Goal: Communication & Community: Answer question/provide support

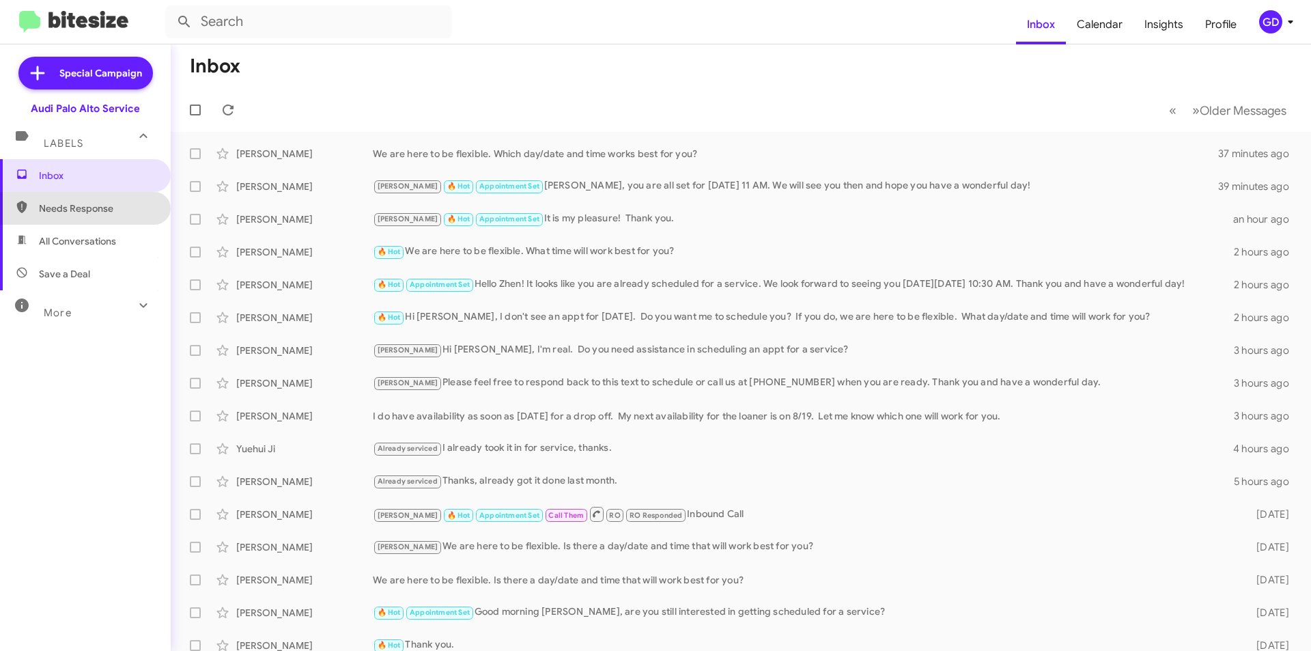
click at [85, 206] on span "Needs Response" at bounding box center [97, 208] width 116 height 14
type input "in:needs-response"
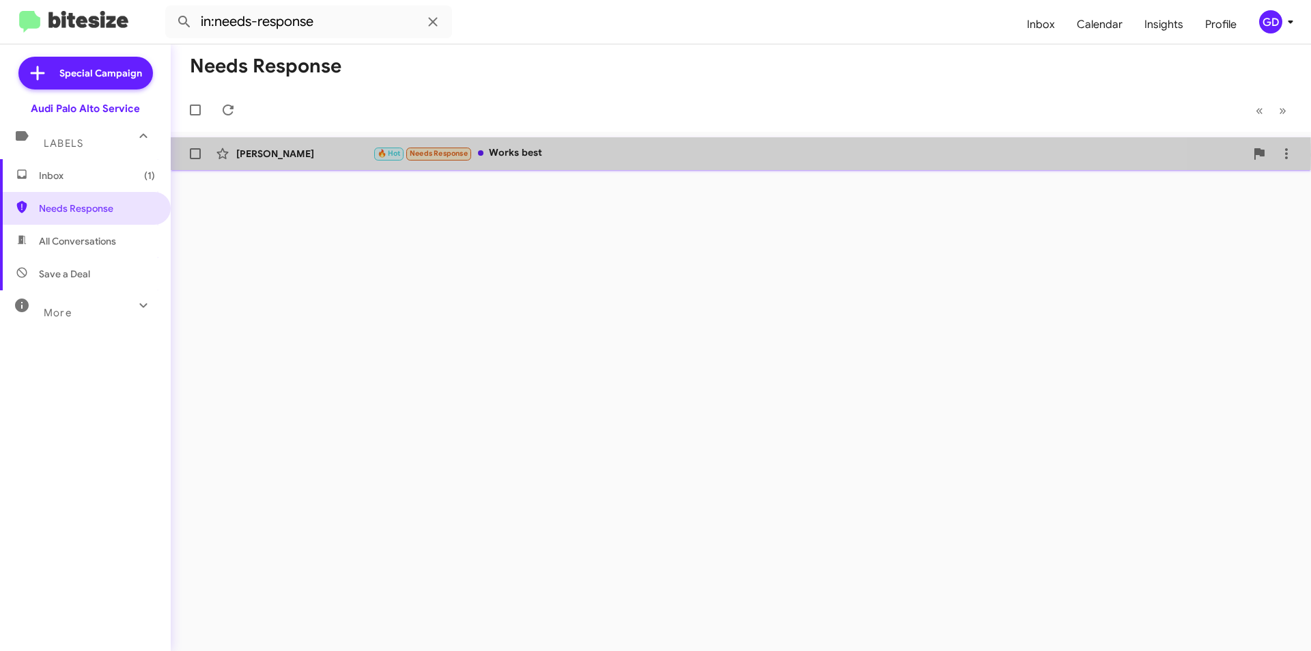
click at [555, 155] on div "🔥 Hot Needs Response Works best" at bounding box center [809, 153] width 873 height 16
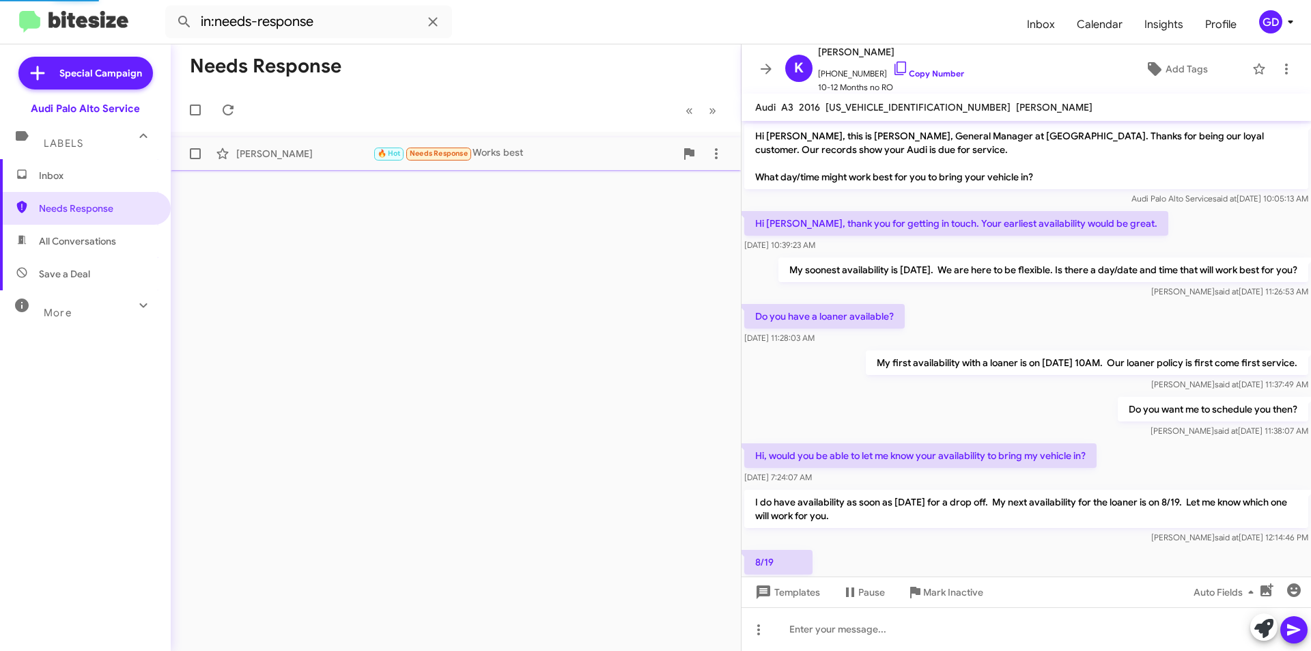
scroll to position [98, 0]
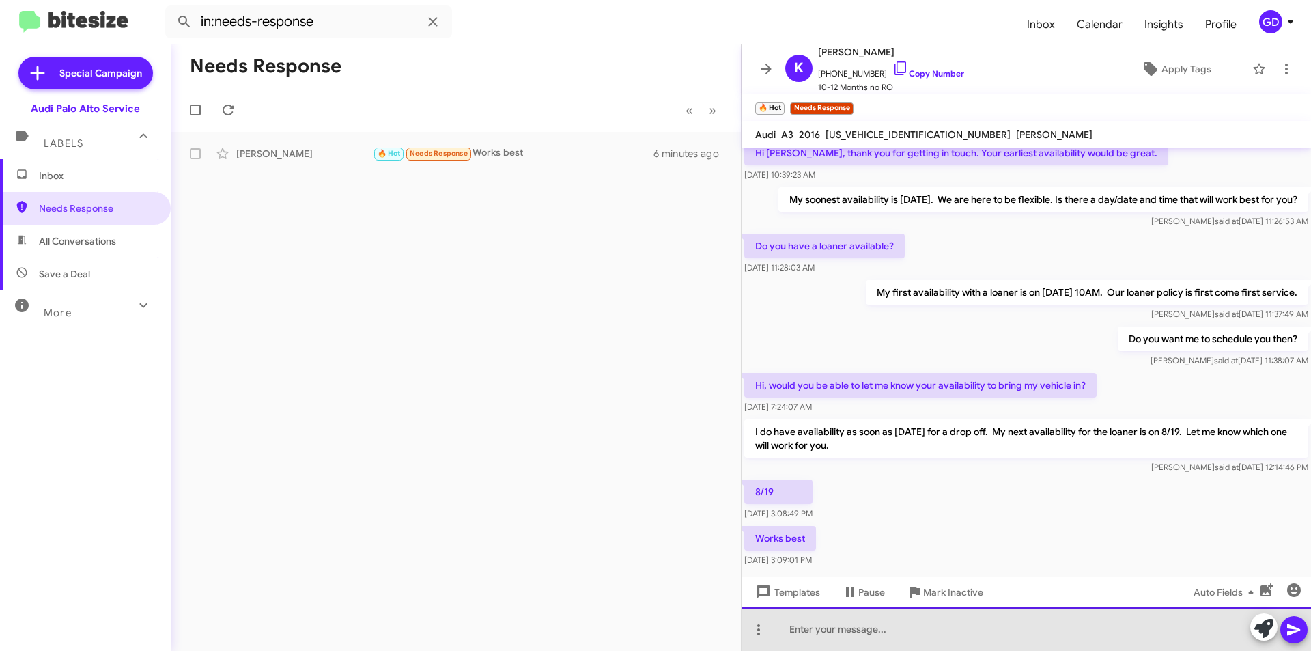
drag, startPoint x: 803, startPoint y: 631, endPoint x: 868, endPoint y: 586, distance: 79.0
click at [804, 630] on div at bounding box center [1026, 629] width 569 height 44
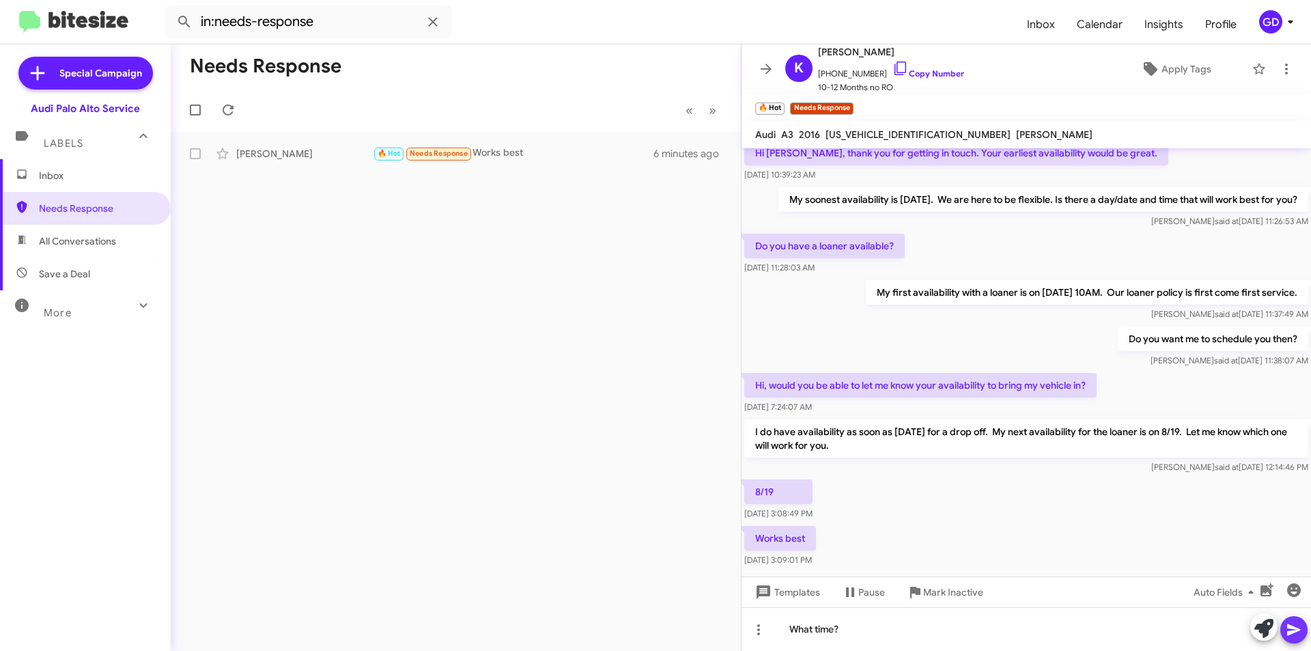
click at [1300, 630] on icon at bounding box center [1294, 629] width 16 height 16
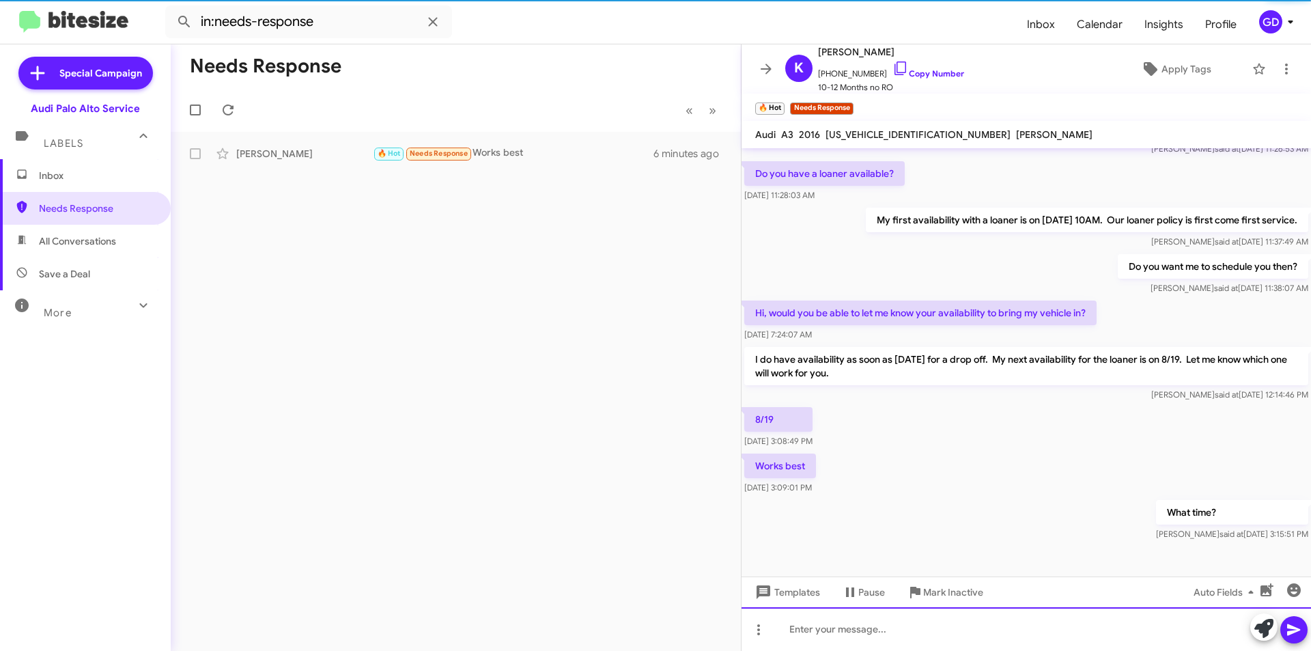
scroll to position [175, 0]
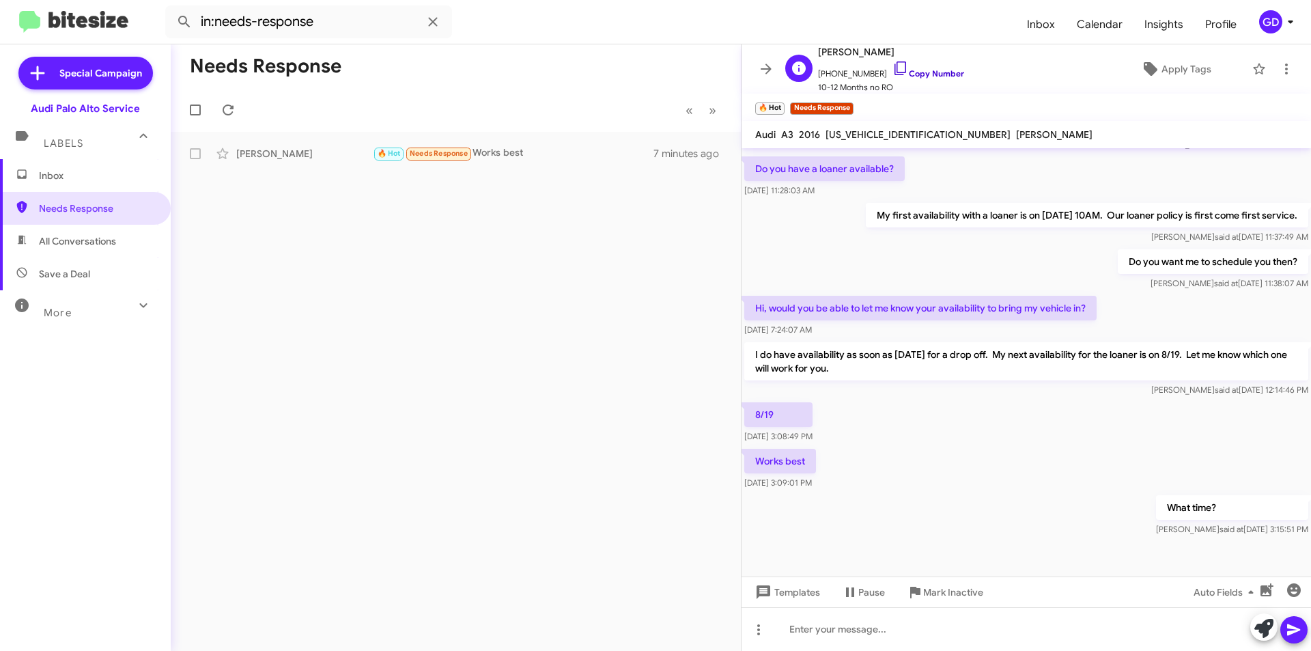
click at [929, 71] on link "Copy Number" at bounding box center [928, 73] width 72 height 10
click at [922, 70] on link "Copy Number" at bounding box center [928, 73] width 72 height 10
drag, startPoint x: 796, startPoint y: 632, endPoint x: 857, endPoint y: 606, distance: 67.0
click at [797, 632] on div at bounding box center [1026, 629] width 569 height 44
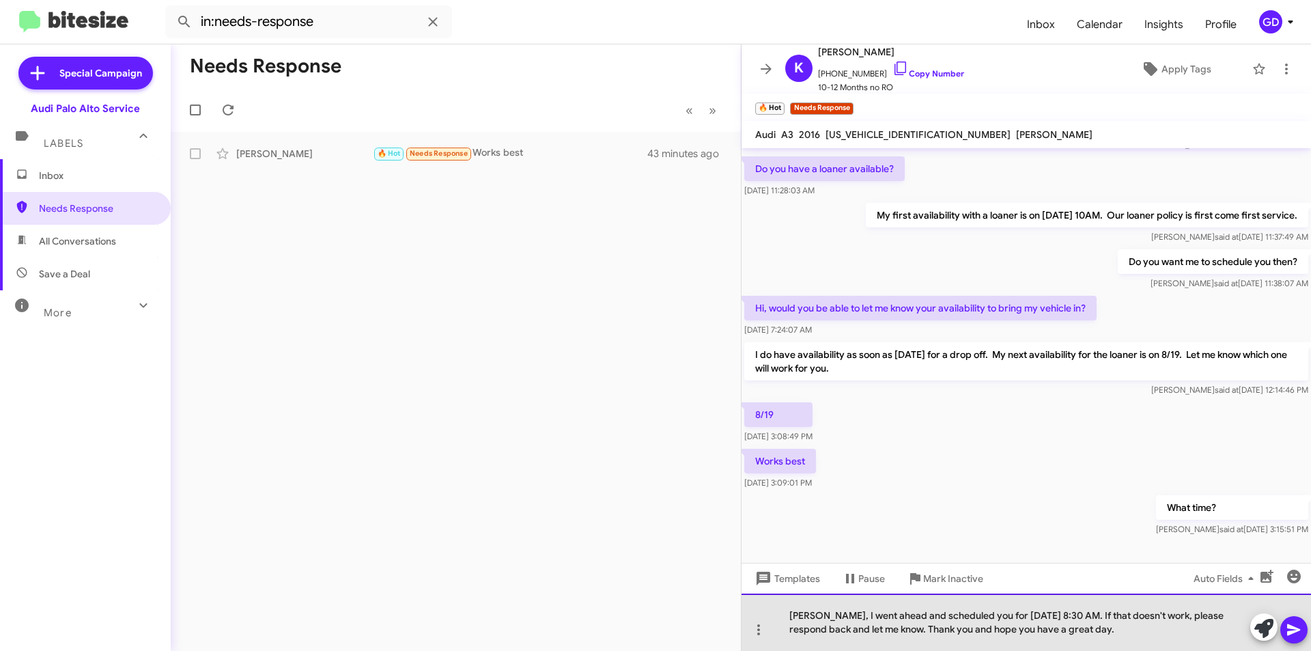
click at [929, 627] on div "[PERSON_NAME], I went ahead and scheduled you for [DATE] 8:30 AM. If that doesn…" at bounding box center [1026, 621] width 569 height 57
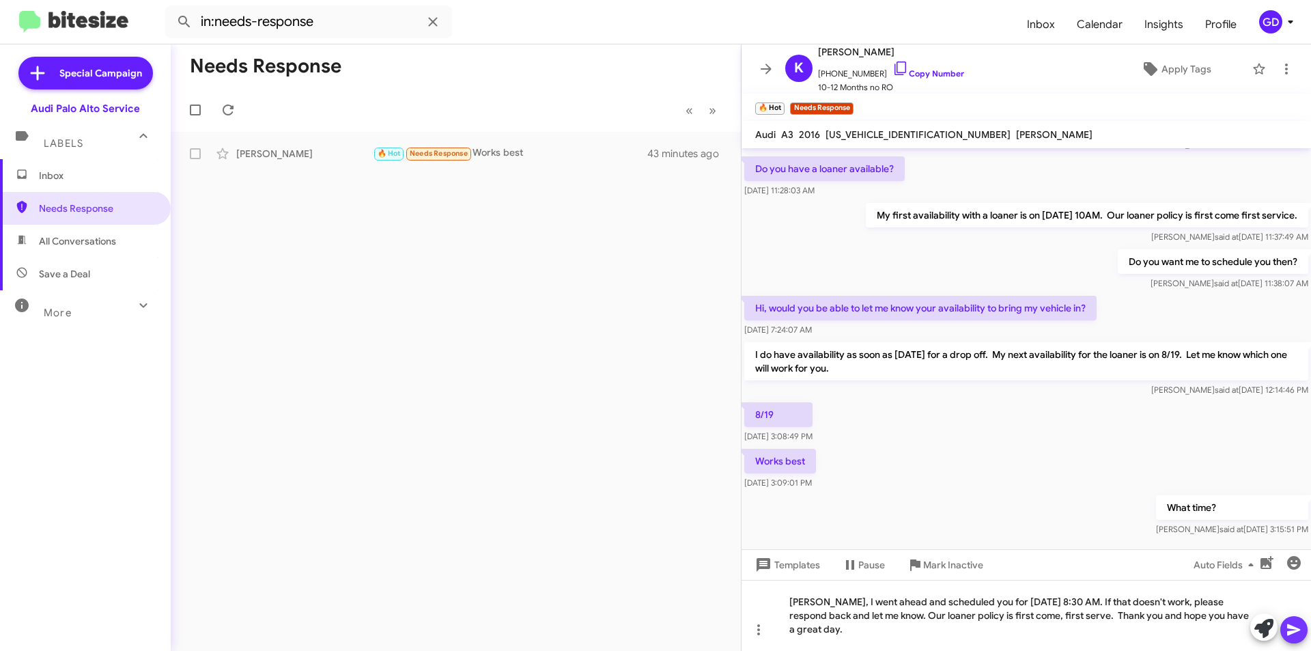
click at [1296, 633] on icon at bounding box center [1294, 629] width 16 height 16
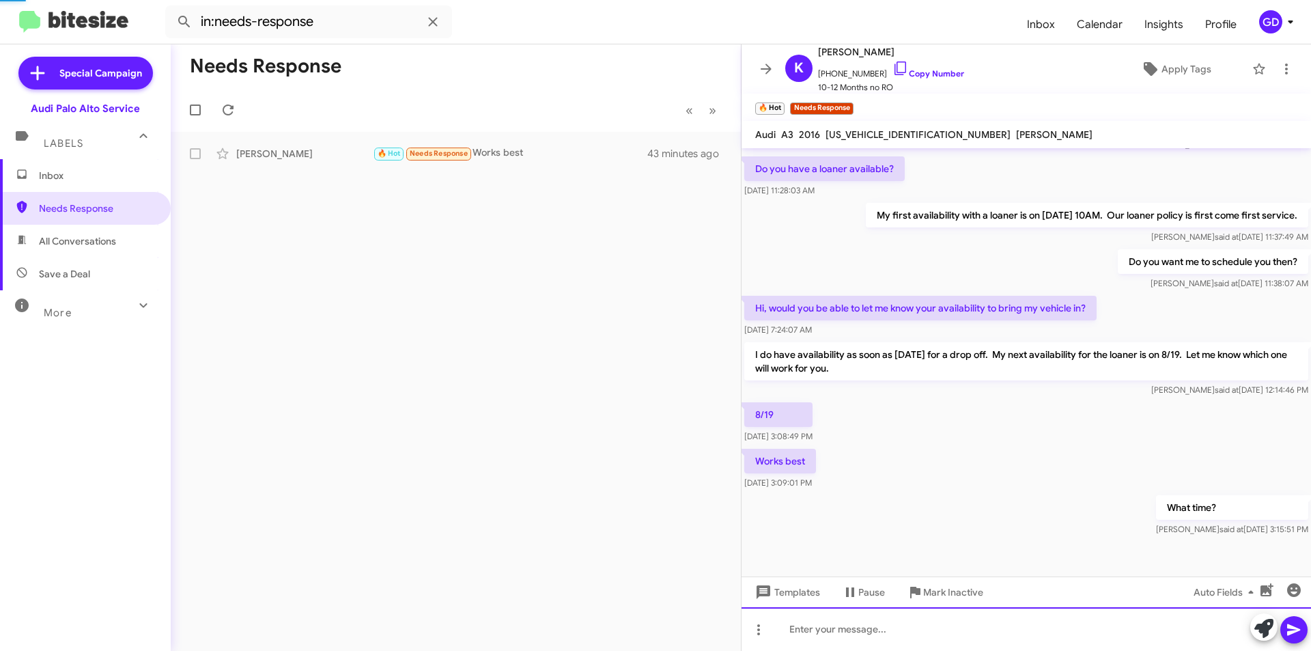
scroll to position [0, 0]
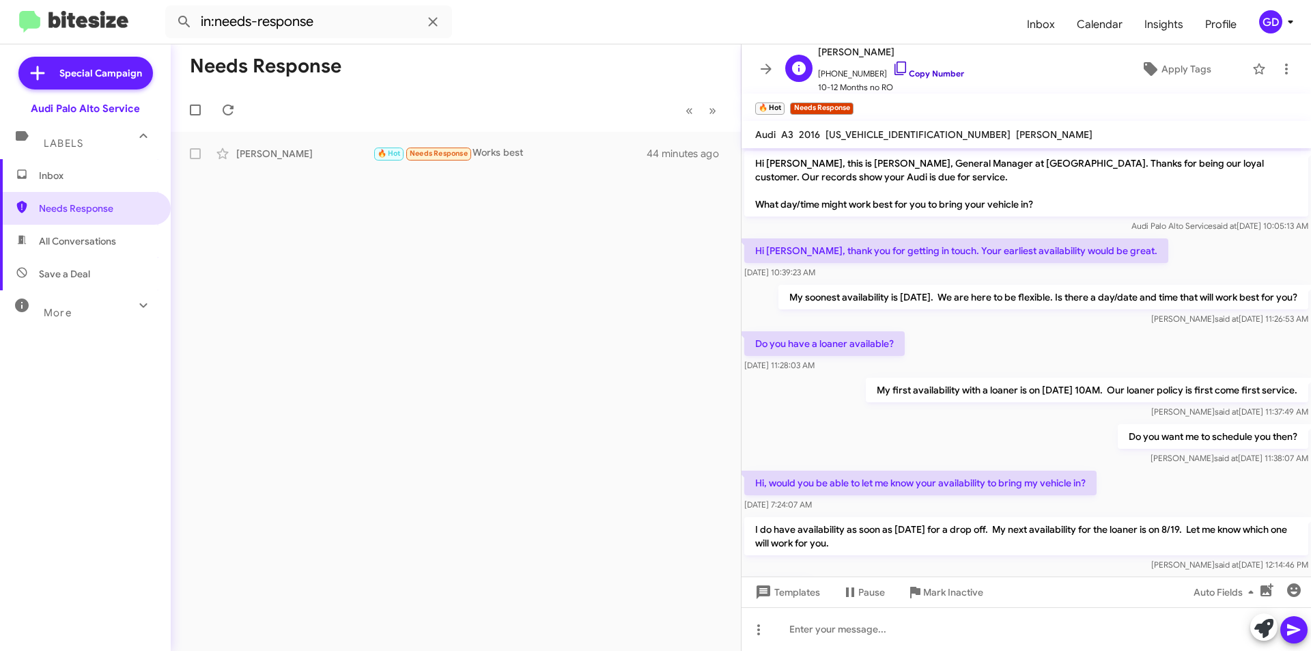
click at [923, 75] on link "Copy Number" at bounding box center [928, 73] width 72 height 10
click at [1162, 63] on span "Apply Tags" at bounding box center [1187, 69] width 50 height 25
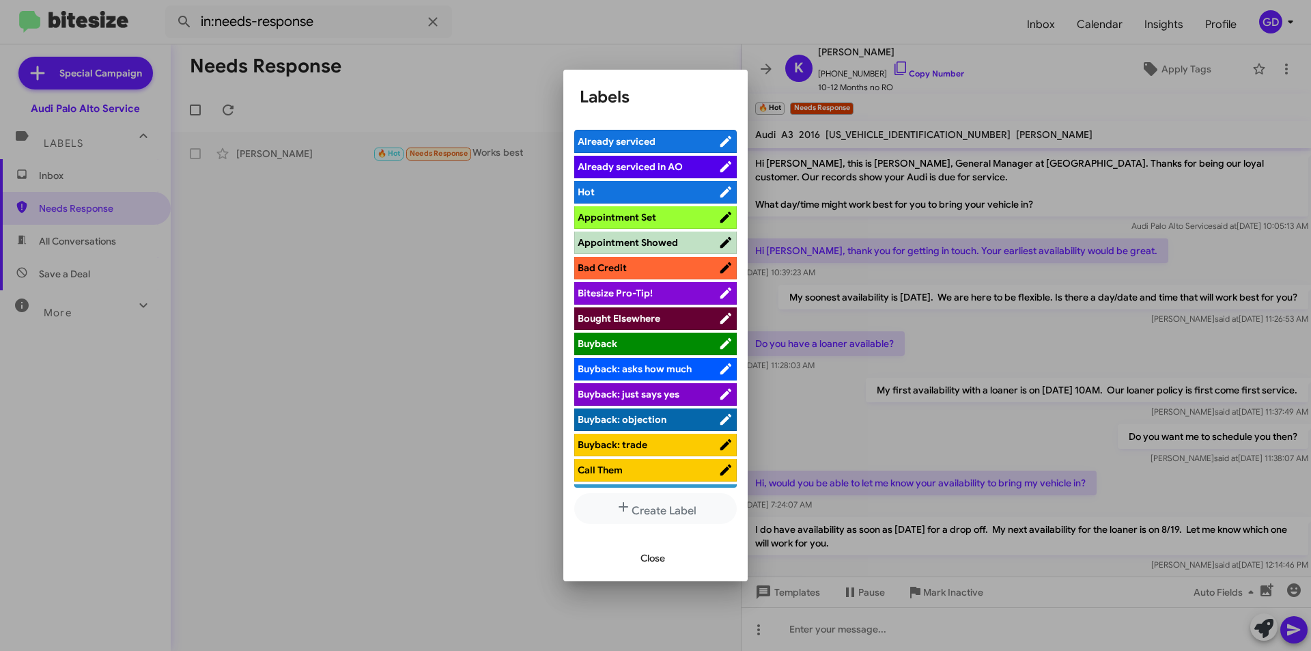
click at [638, 222] on span "Appointment Set" at bounding box center [617, 217] width 79 height 12
click at [653, 558] on span "Close" at bounding box center [653, 558] width 25 height 25
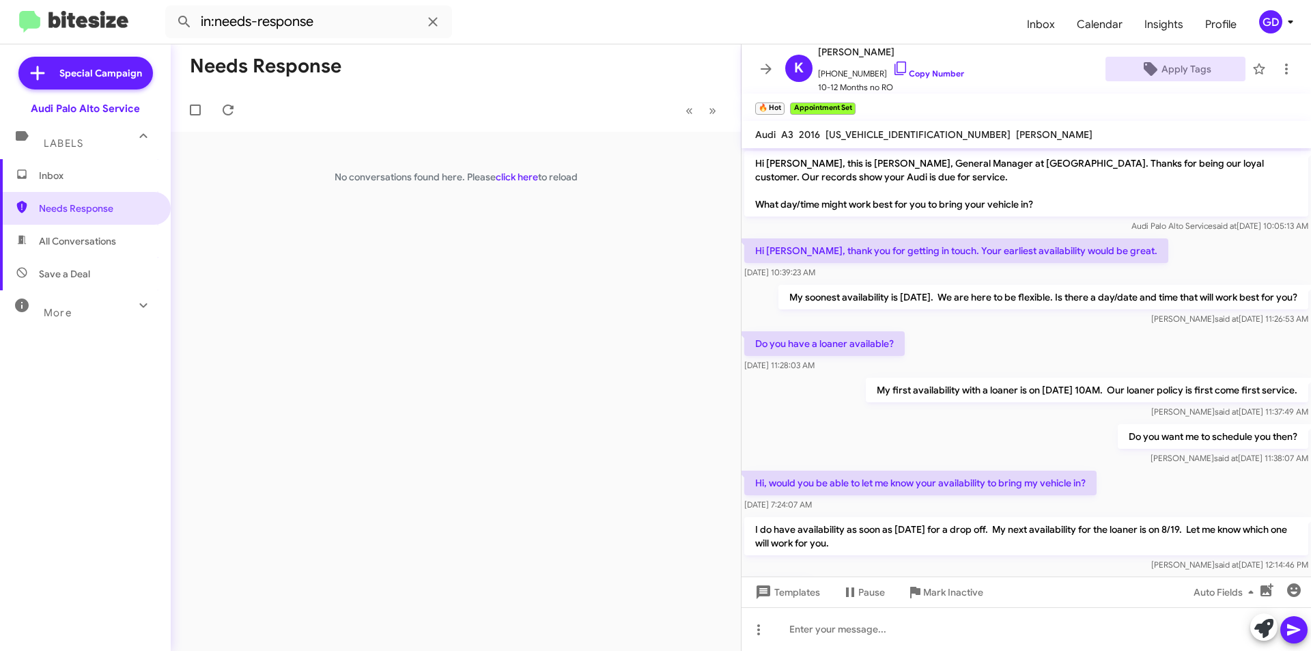
click at [63, 178] on span "Inbox" at bounding box center [97, 176] width 116 height 14
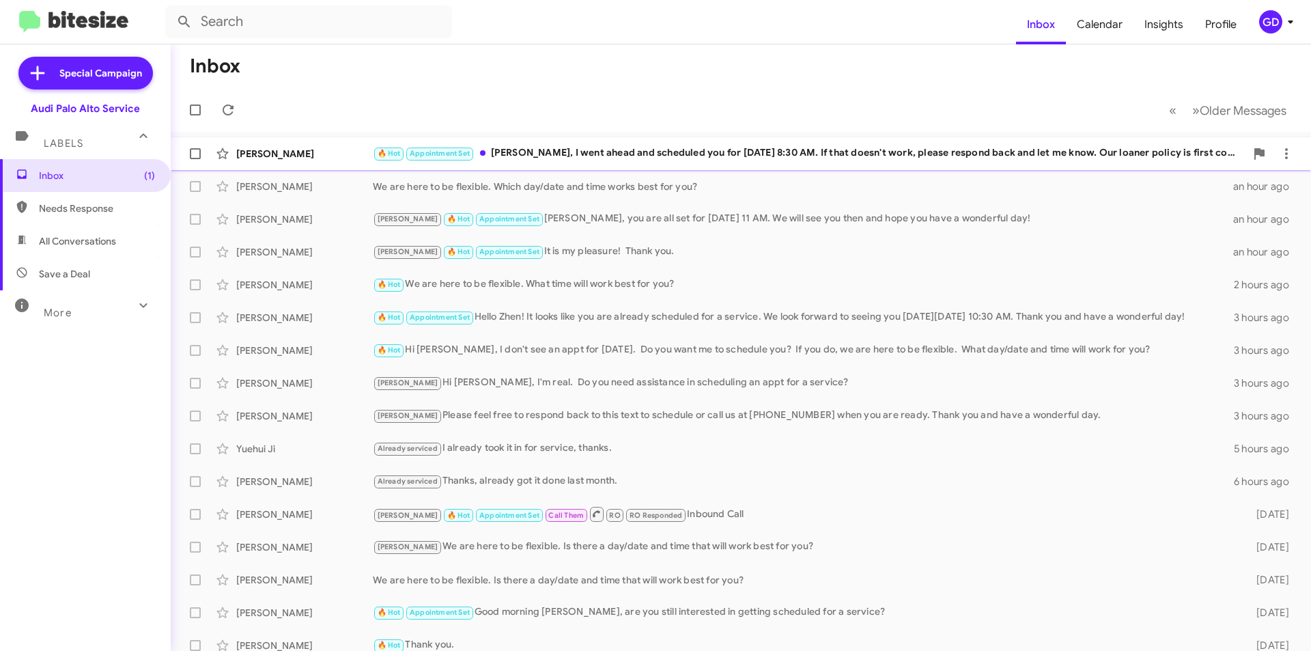
click at [607, 154] on div "🔥 Hot Appointment Set [PERSON_NAME], I went ahead and scheduled you for [DATE] …" at bounding box center [809, 153] width 873 height 16
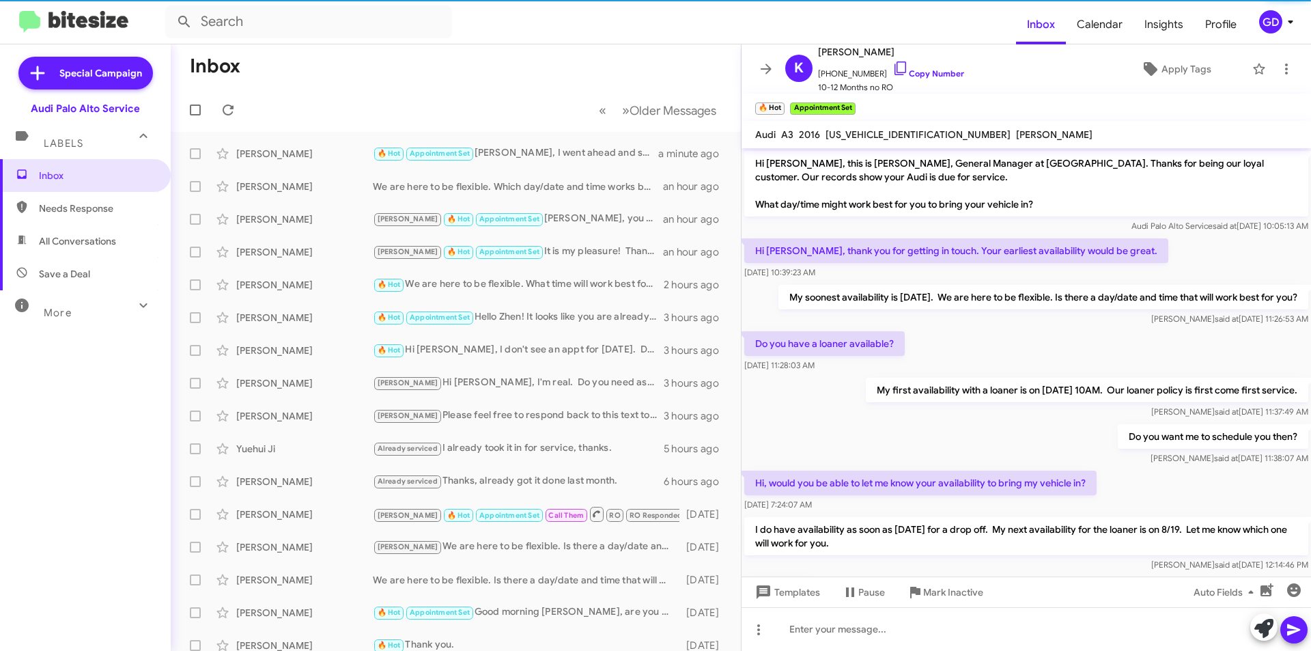
scroll to position [317, 0]
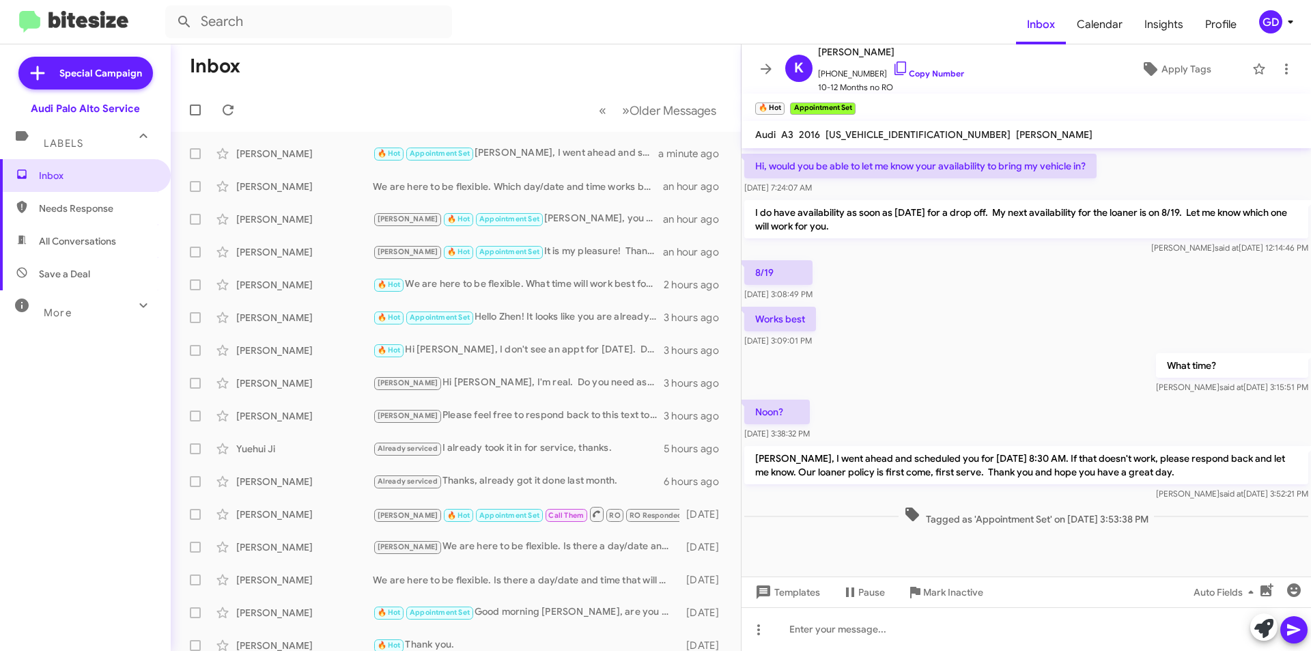
click at [96, 212] on span "Needs Response" at bounding box center [97, 208] width 116 height 14
type input "in:needs-response"
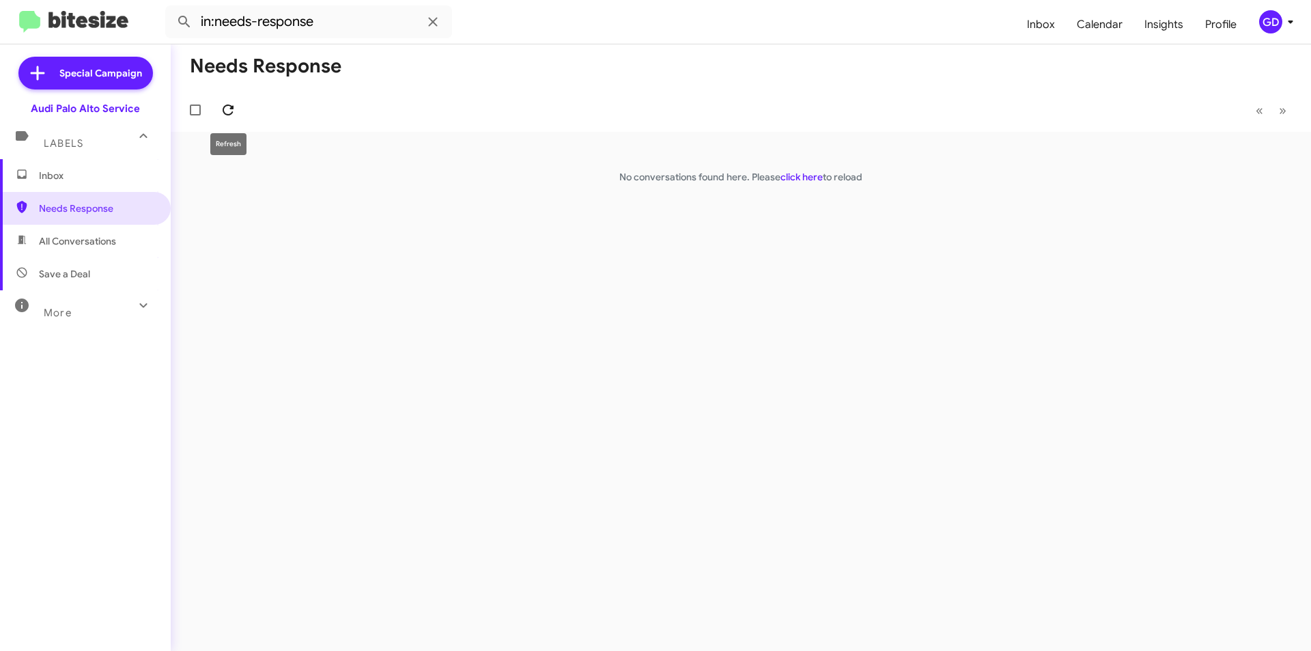
click at [221, 110] on icon at bounding box center [228, 110] width 16 height 16
click at [69, 175] on span "Inbox" at bounding box center [97, 176] width 116 height 14
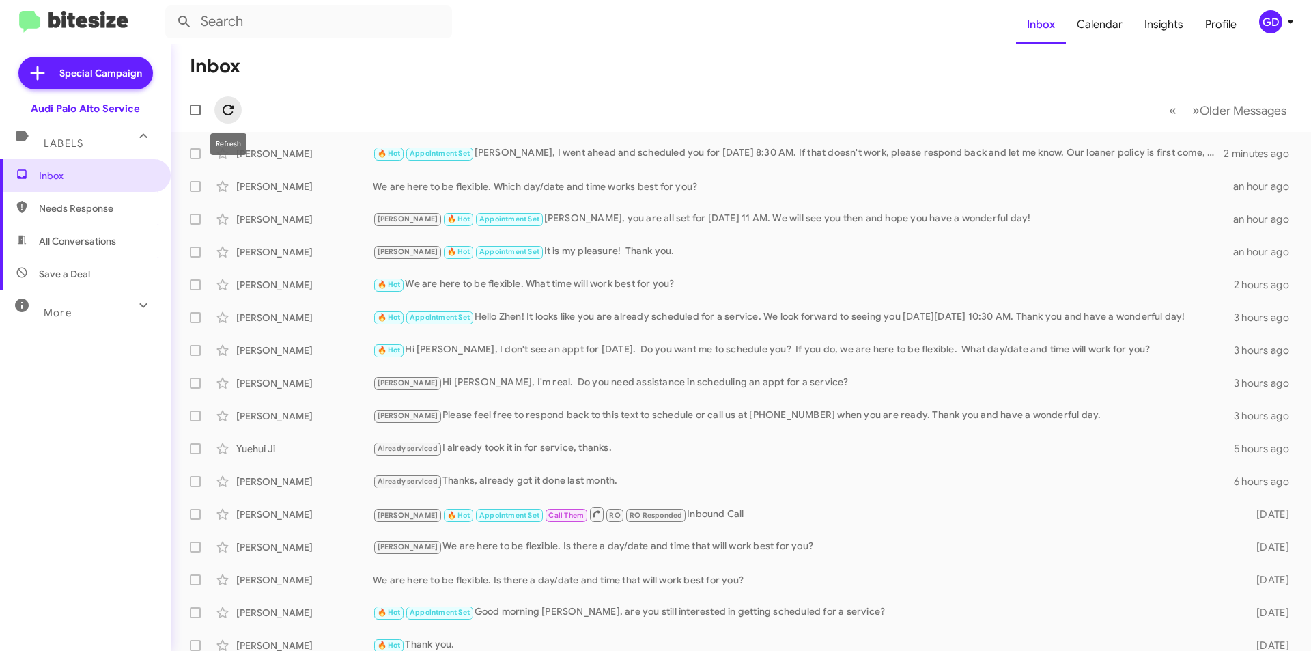
click at [234, 113] on icon at bounding box center [228, 110] width 16 height 16
